Goal: Navigation & Orientation: Find specific page/section

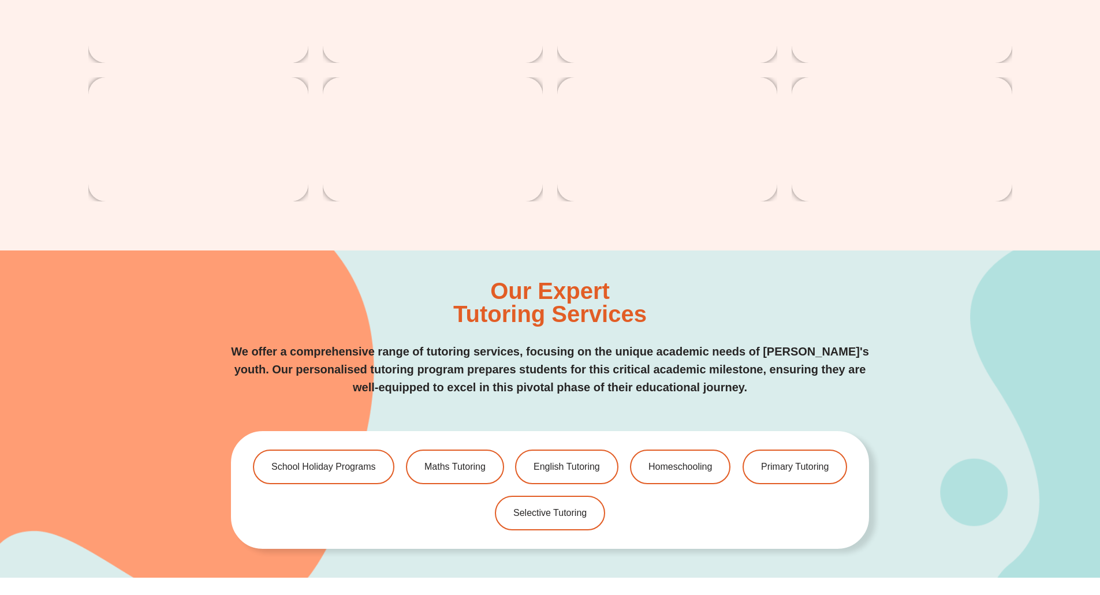
scroll to position [2252, 0]
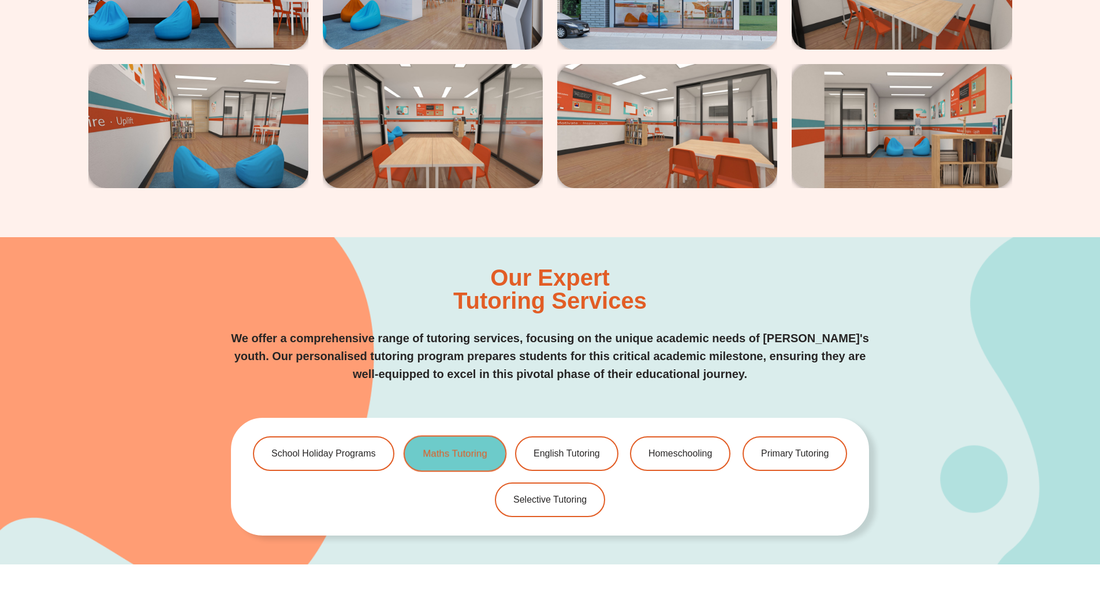
click at [452, 449] on span "Maths Tutoring" at bounding box center [455, 454] width 64 height 10
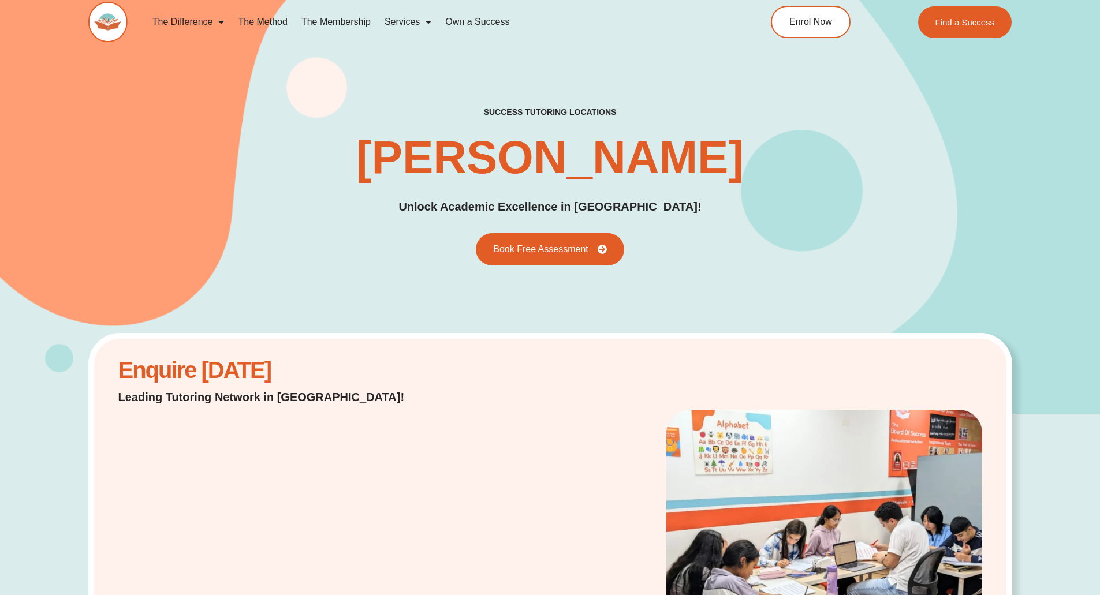
scroll to position [0, 0]
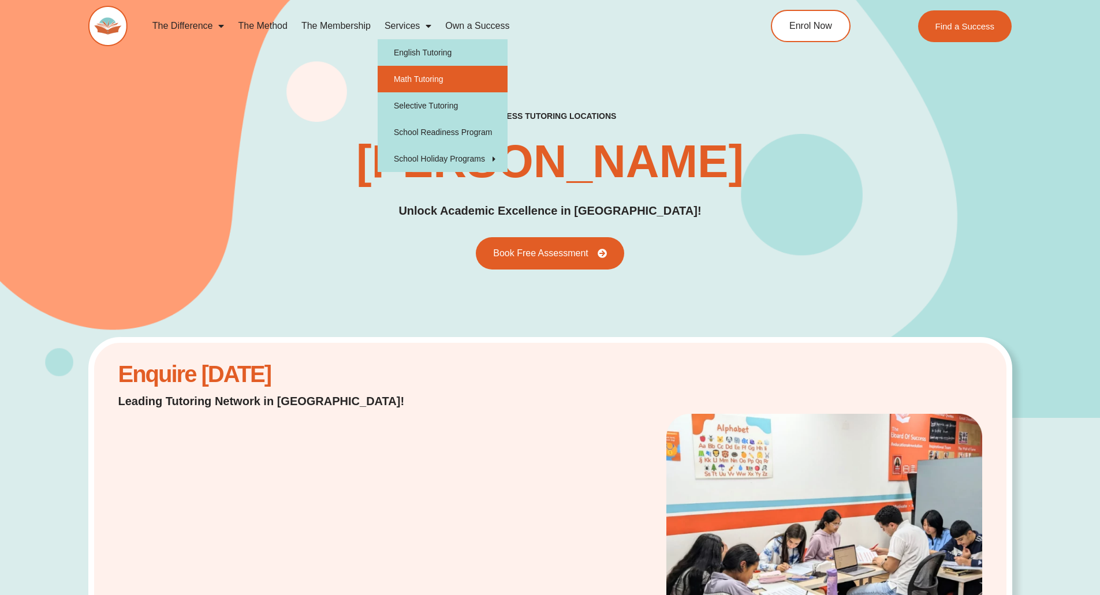
click at [426, 72] on link "Math Tutoring" at bounding box center [443, 79] width 130 height 27
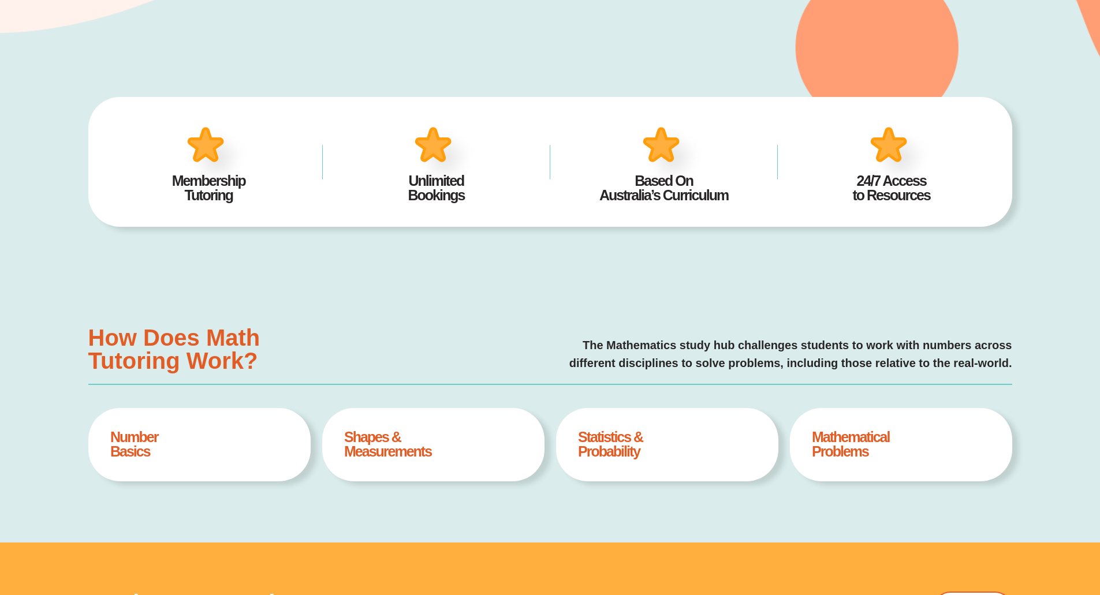
type input "*"
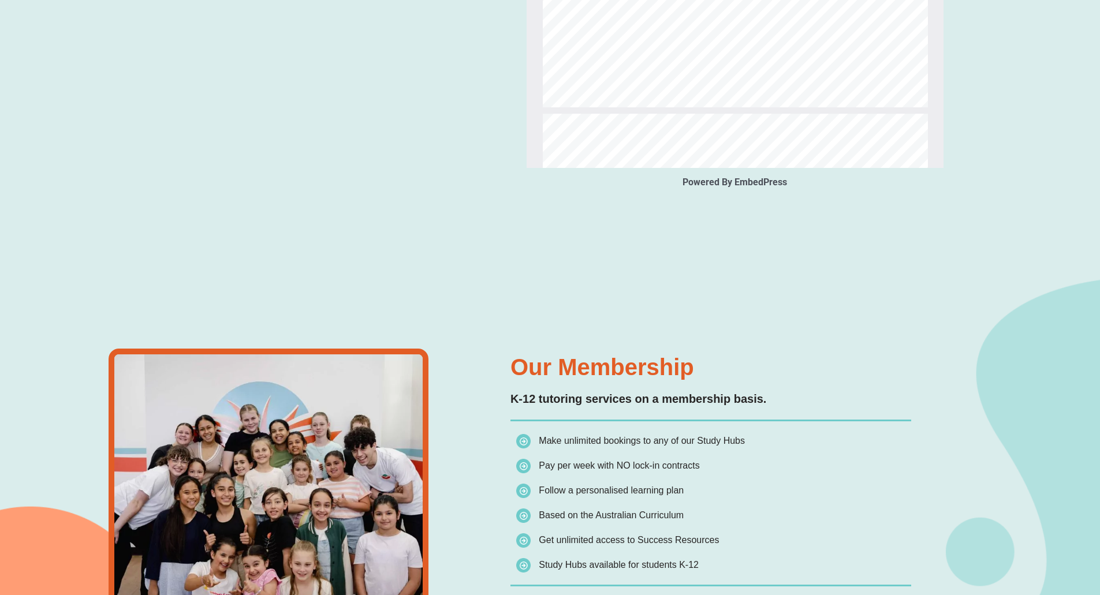
scroll to position [1501, 0]
